Goal: Information Seeking & Learning: Learn about a topic

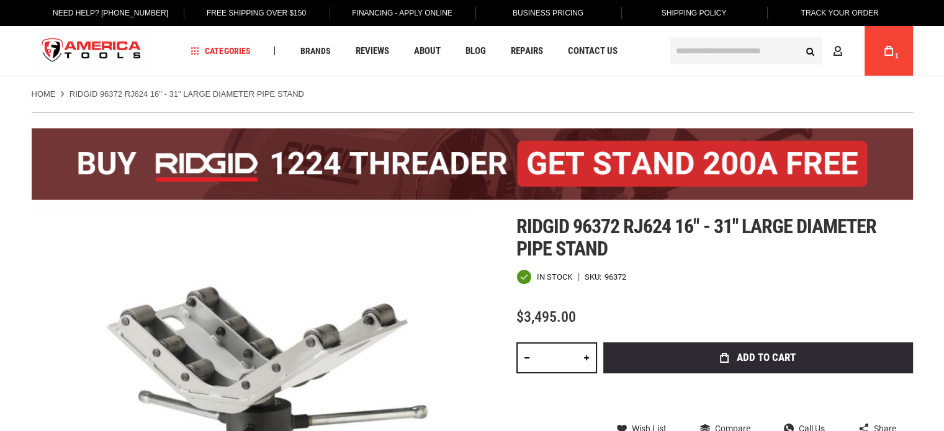
click at [608, 276] on div "96372" at bounding box center [615, 277] width 22 height 8
copy div "96372"
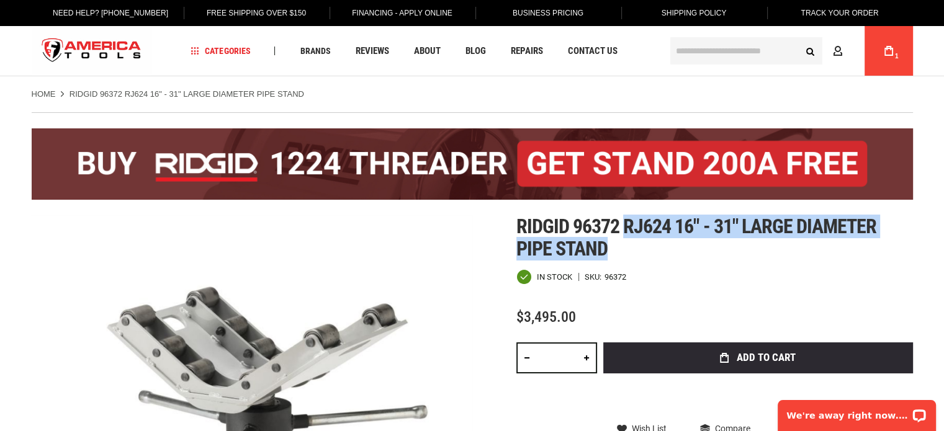
drag, startPoint x: 625, startPoint y: 221, endPoint x: 638, endPoint y: 243, distance: 24.5
click at [638, 243] on h1 "Ridgid 96372 rj624 16" - 31" large diameter pipe stand" at bounding box center [714, 237] width 396 height 45
copy span "rj624 16" - 31" large diameter pipe stand"
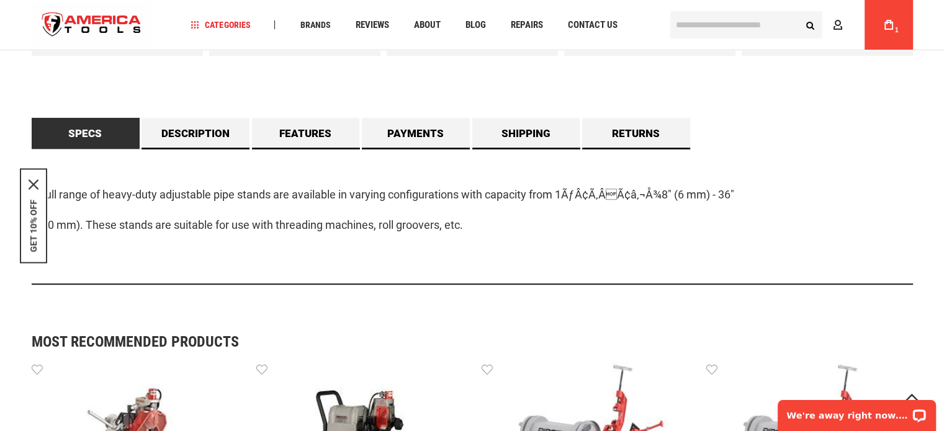
scroll to position [744, 0]
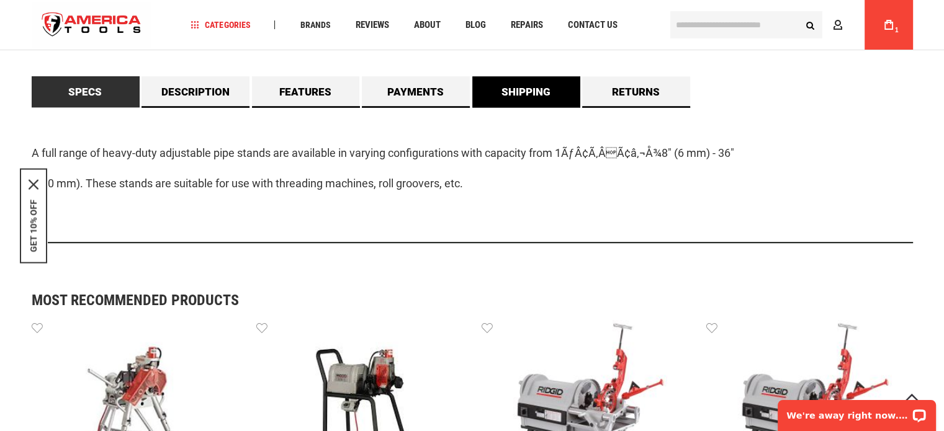
click at [511, 96] on link "Shipping" at bounding box center [526, 91] width 108 height 31
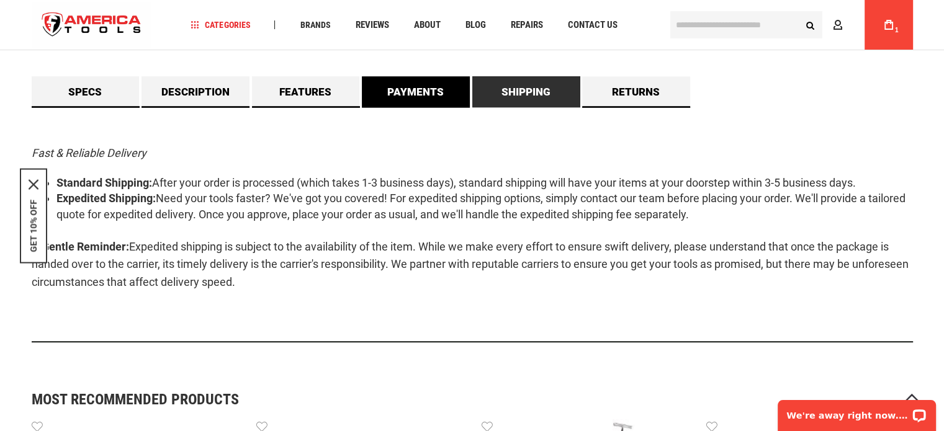
click at [448, 84] on link "Payments" at bounding box center [416, 91] width 108 height 31
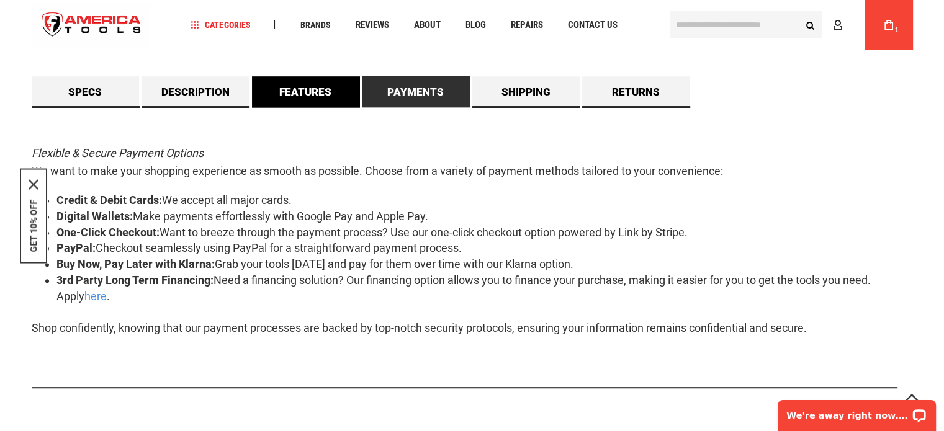
click at [298, 96] on link "Features" at bounding box center [306, 91] width 108 height 31
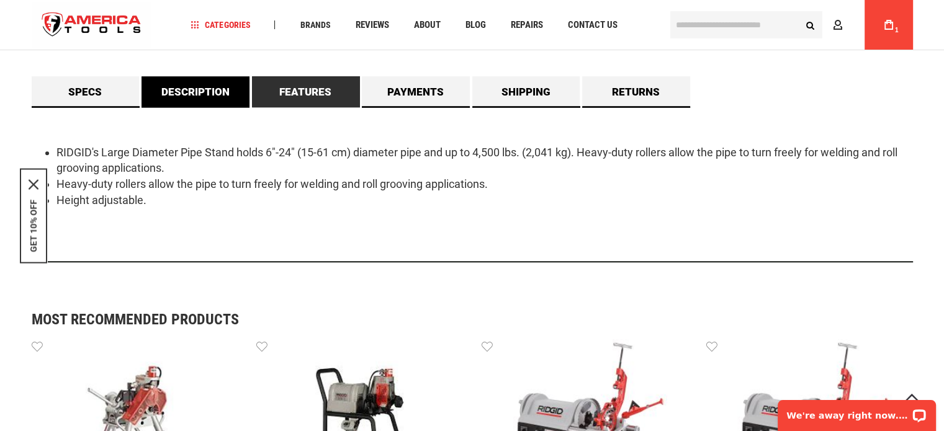
click at [236, 89] on link "Description" at bounding box center [195, 91] width 108 height 31
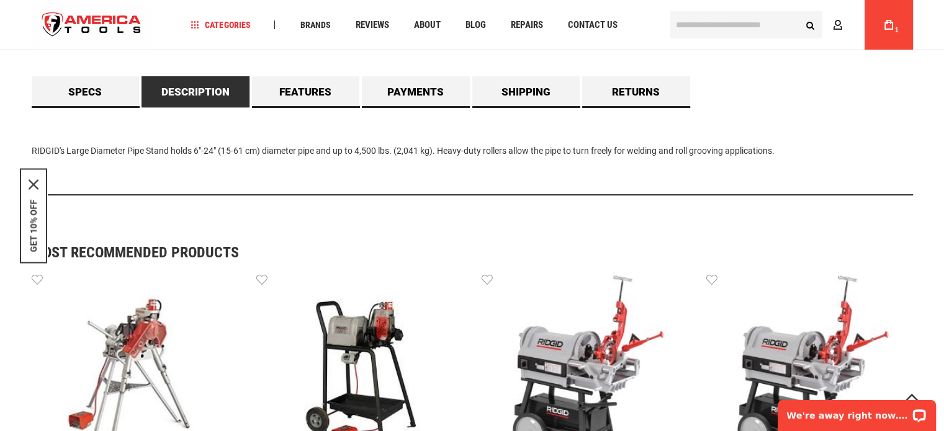
click at [144, 91] on link "Description" at bounding box center [195, 91] width 108 height 31
click at [98, 89] on link "Specs" at bounding box center [86, 91] width 108 height 31
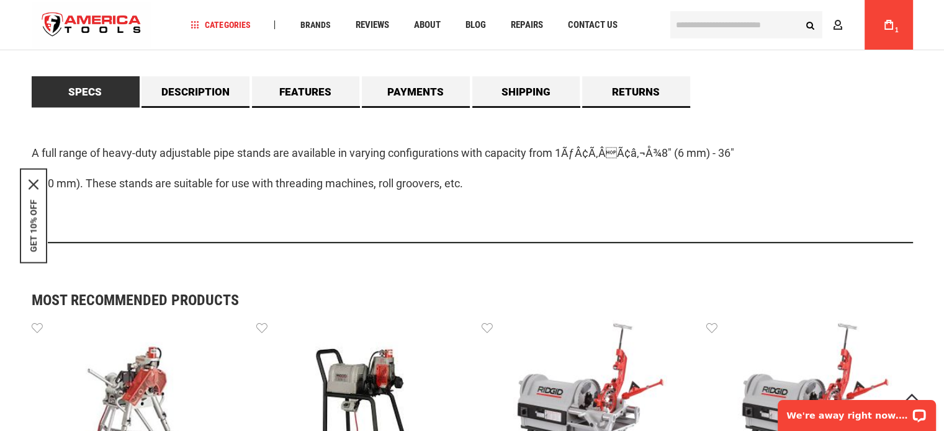
click at [80, 82] on link "Specs" at bounding box center [86, 91] width 108 height 31
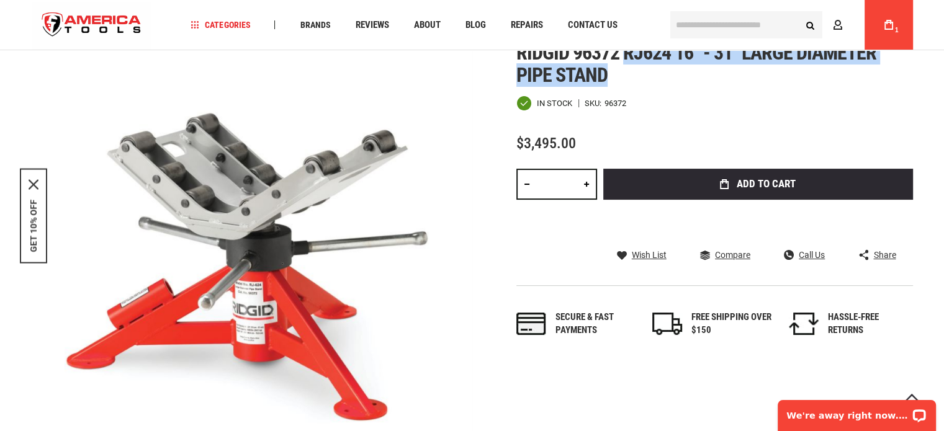
scroll to position [0, 0]
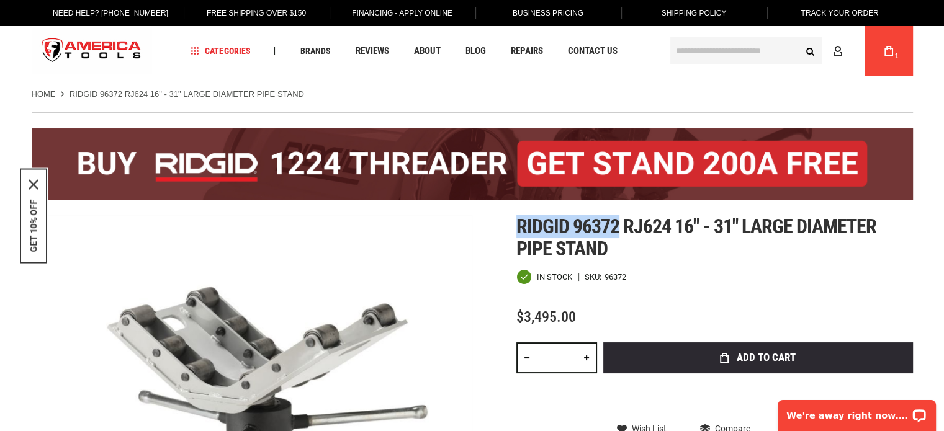
drag, startPoint x: 618, startPoint y: 225, endPoint x: 517, endPoint y: 228, distance: 100.5
click at [517, 228] on span "Ridgid 96372 rj624 16" - 31" large diameter pipe stand" at bounding box center [696, 238] width 360 height 46
